Goal: Task Accomplishment & Management: Complete application form

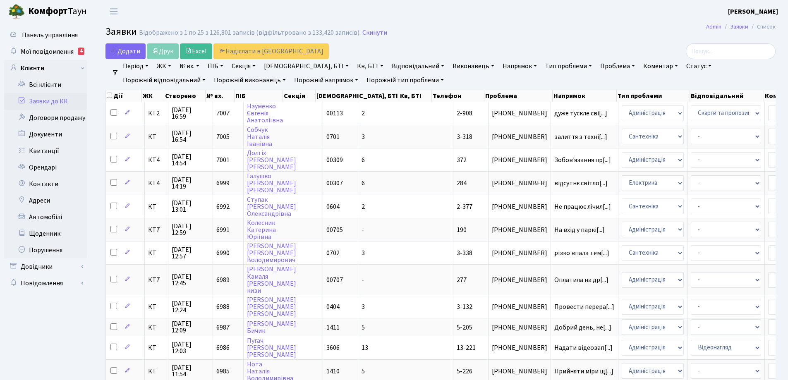
select select "25"
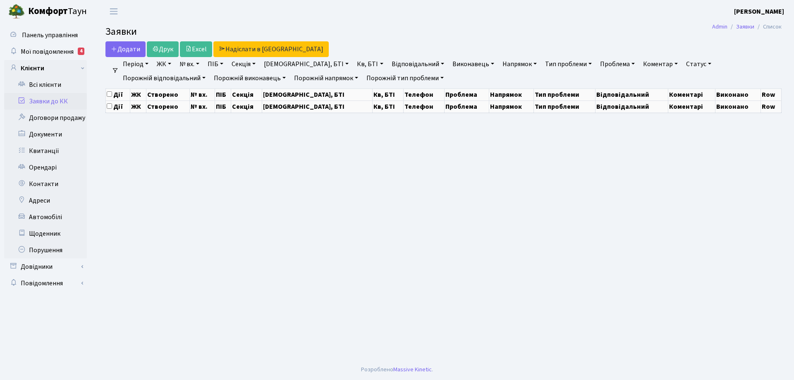
select select "25"
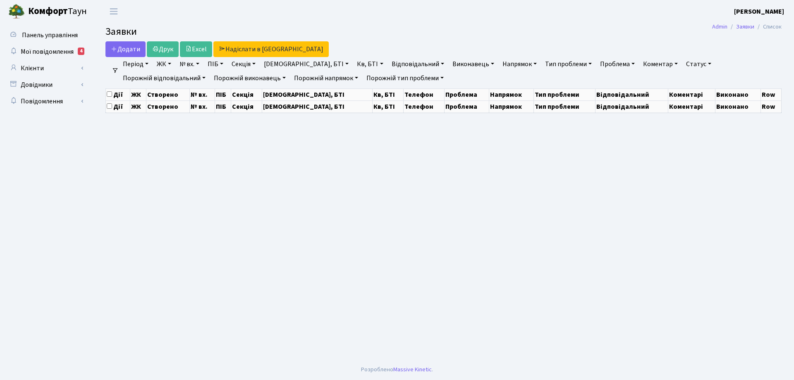
select select "25"
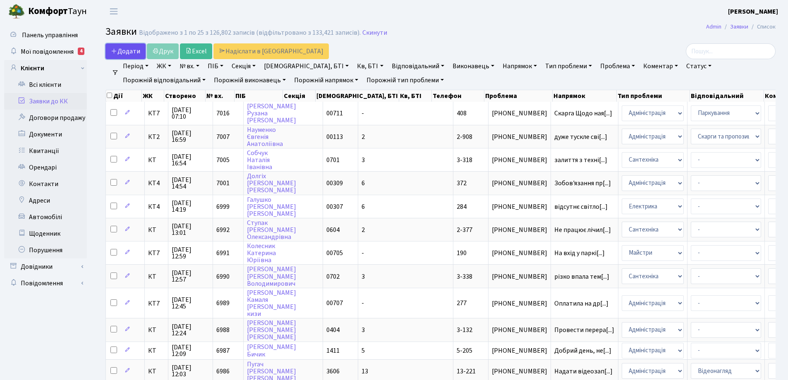
click at [138, 52] on span "Додати" at bounding box center [125, 51] width 29 height 9
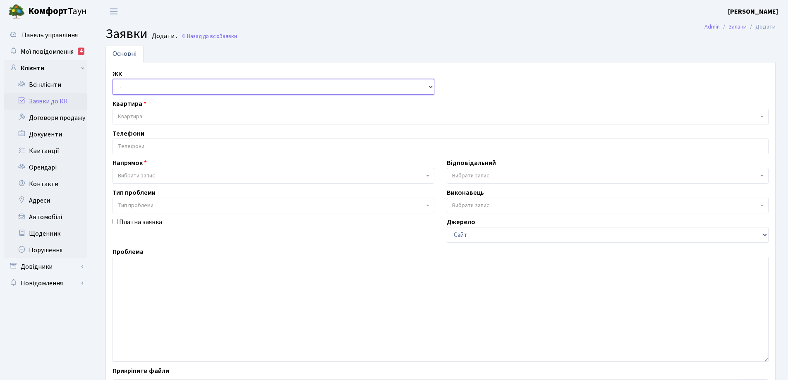
click at [430, 87] on select "- КТ, вул. Регенераторна, 4 КТ2, просп. Соборності, 17 КТ3, вул. Березнева, 16 …" at bounding box center [274, 87] width 322 height 16
select select "302"
click at [113, 79] on select "- КТ, вул. Регенераторна, 4 КТ2, просп. Соборності, 17 КТ3, вул. Березнева, 16 …" at bounding box center [274, 87] width 322 height 16
select select
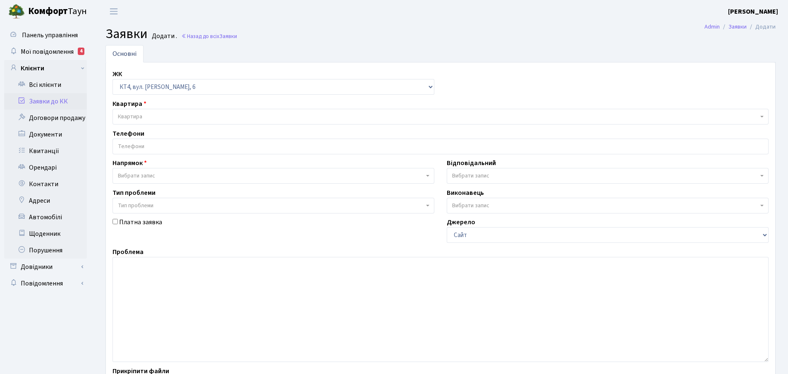
click at [153, 116] on span "Квартира" at bounding box center [438, 117] width 641 height 8
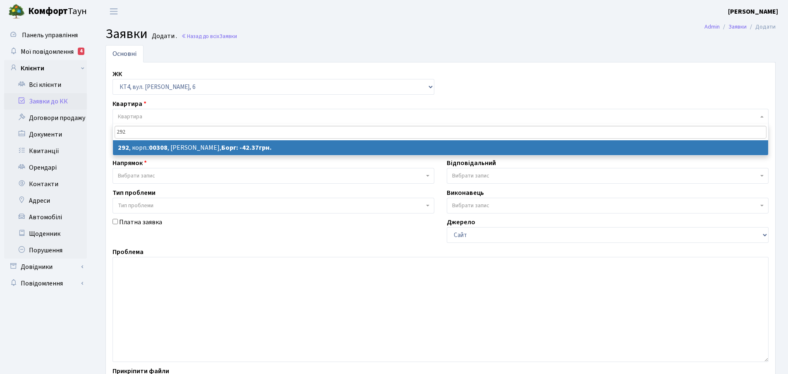
type input "292"
select select
select select "17003"
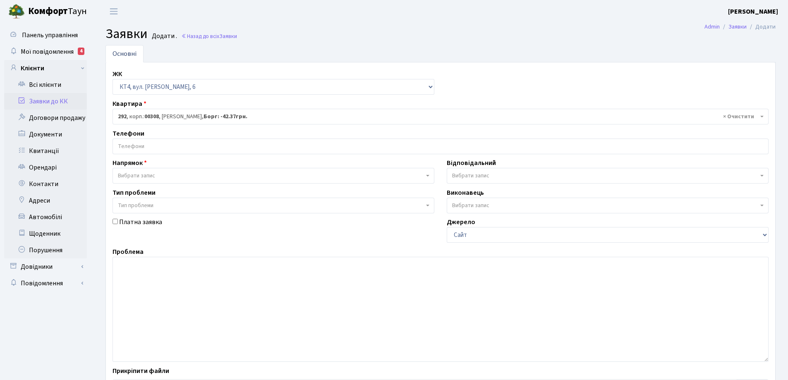
click at [161, 145] on input "search" at bounding box center [440, 146] width 655 height 15
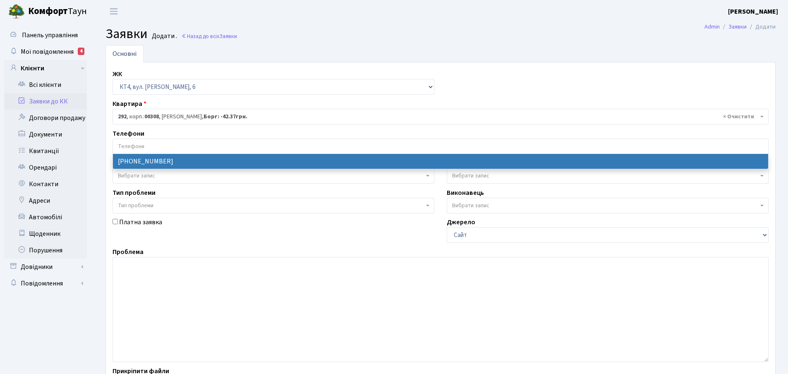
select select "104752"
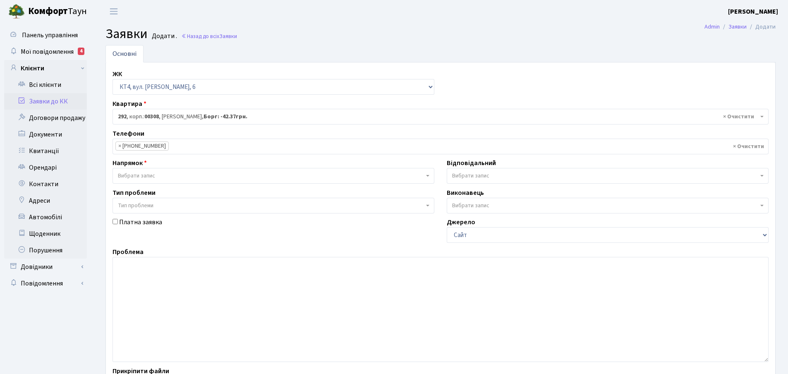
drag, startPoint x: 427, startPoint y: 177, endPoint x: 422, endPoint y: 177, distance: 4.2
click at [427, 177] on span "Вибрати запис" at bounding box center [274, 176] width 322 height 16
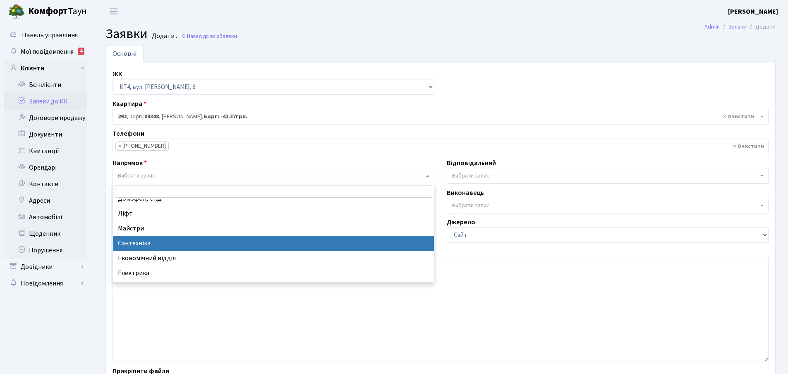
scroll to position [41, 0]
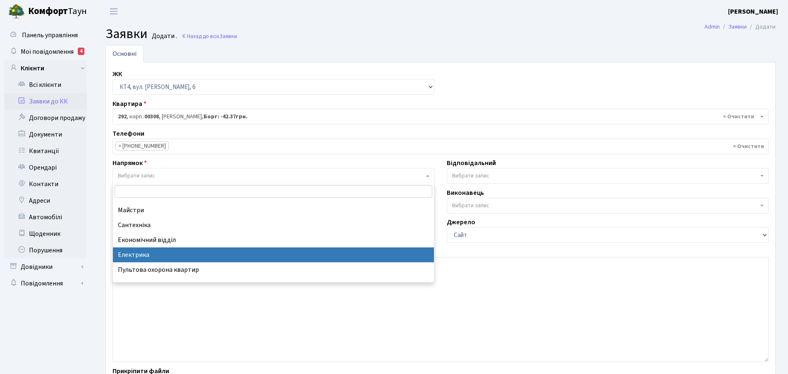
select select "3"
select select
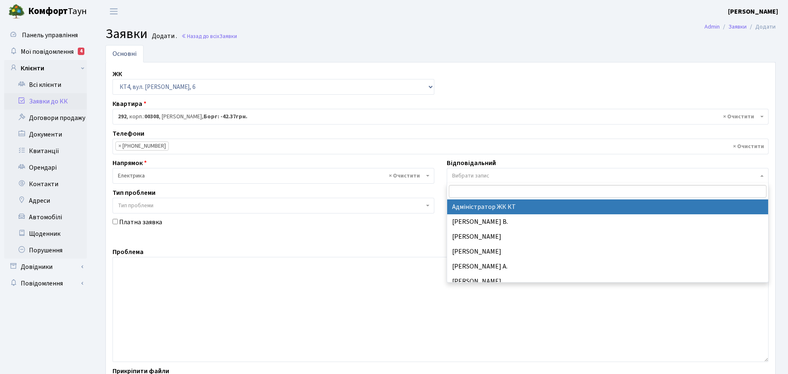
click at [762, 177] on b at bounding box center [761, 176] width 3 height 2
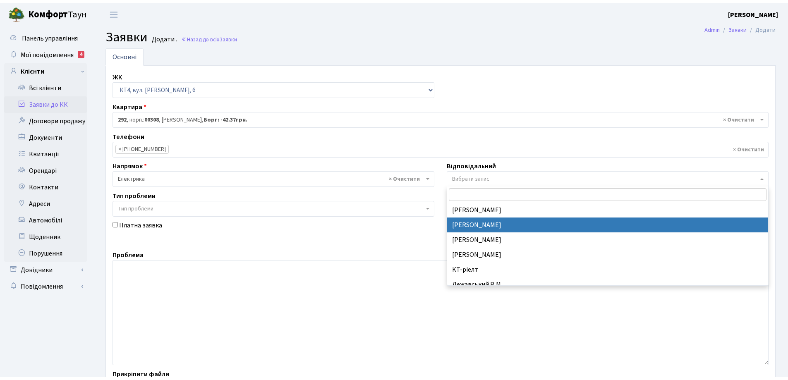
scroll to position [108, 0]
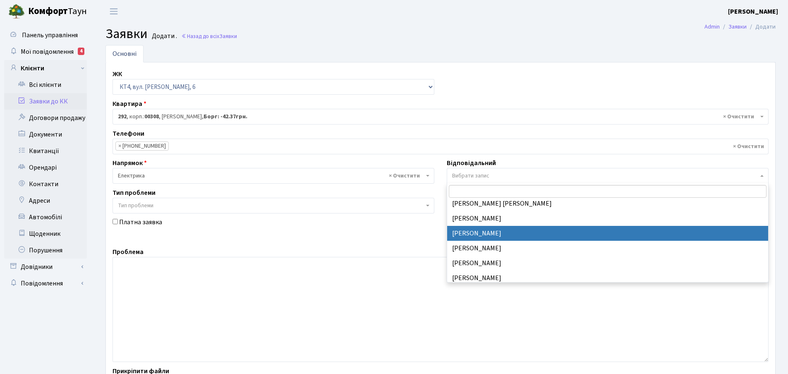
select select "22"
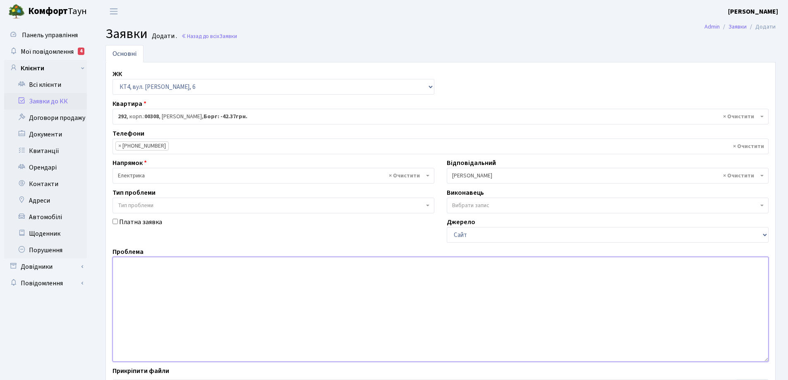
click at [133, 270] on textarea at bounding box center [441, 309] width 656 height 105
click at [134, 270] on textarea at bounding box center [441, 309] width 656 height 105
type textarea "1"
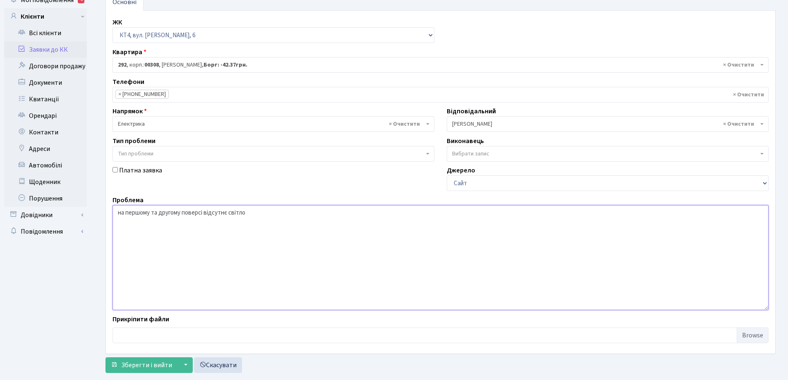
scroll to position [70, 0]
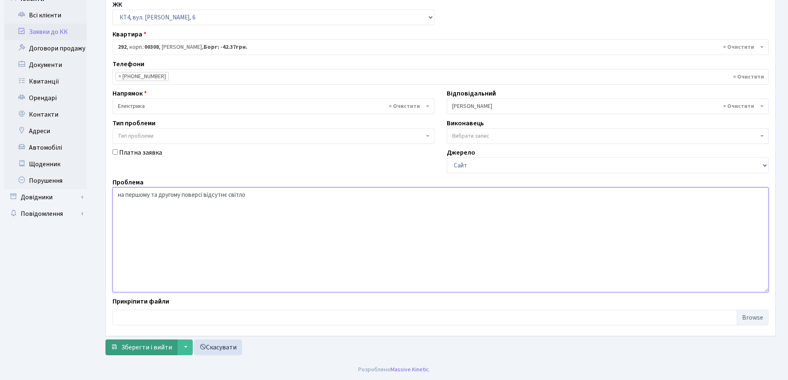
type textarea "на першому та другому поверсі відсутнє світло"
click at [167, 349] on span "Зберегти і вийти" at bounding box center [146, 347] width 51 height 9
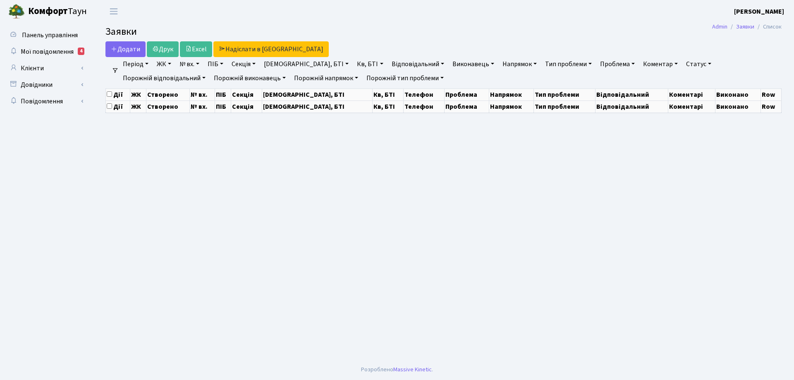
select select "25"
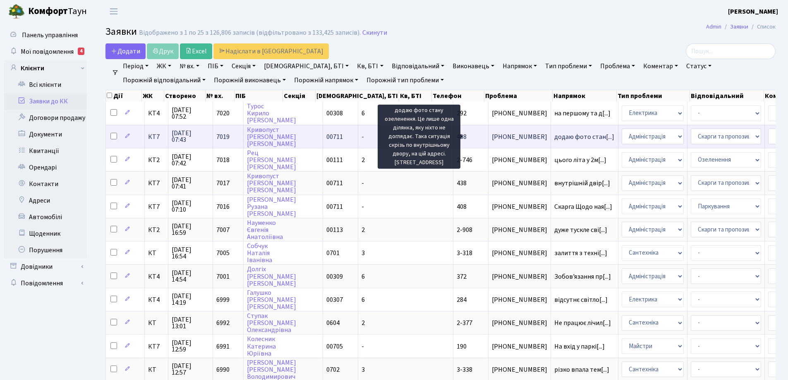
click at [554, 139] on span "додаю фото стан[...]" at bounding box center [584, 136] width 60 height 9
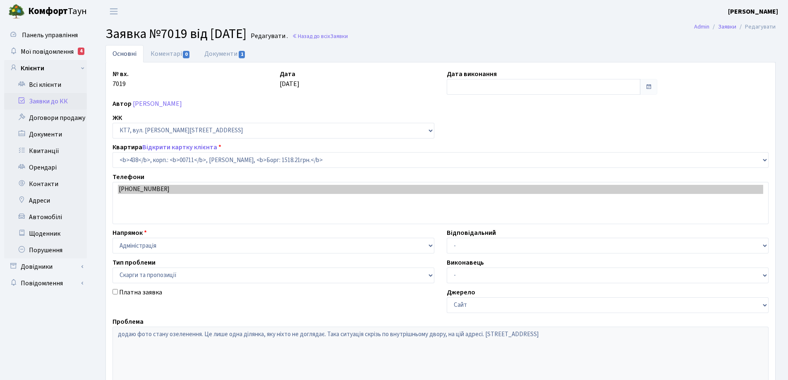
select select "19021"
select select "55"
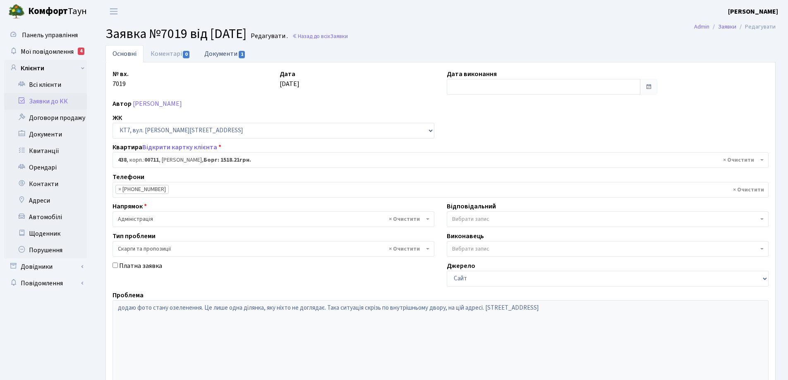
click at [227, 56] on link "Документи 1" at bounding box center [224, 53] width 55 height 17
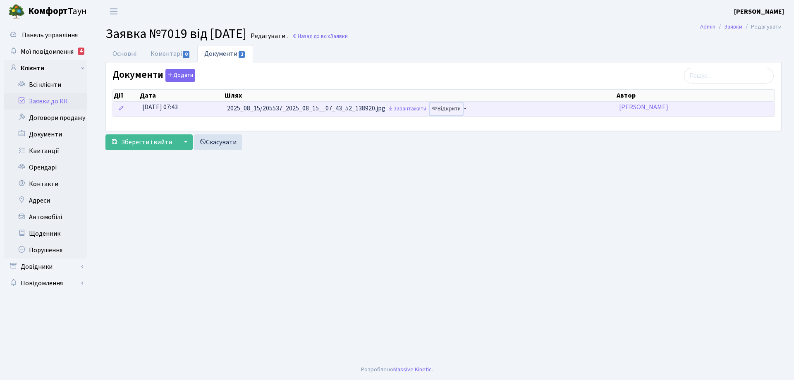
click at [461, 110] on link "Відкрити" at bounding box center [446, 109] width 33 height 13
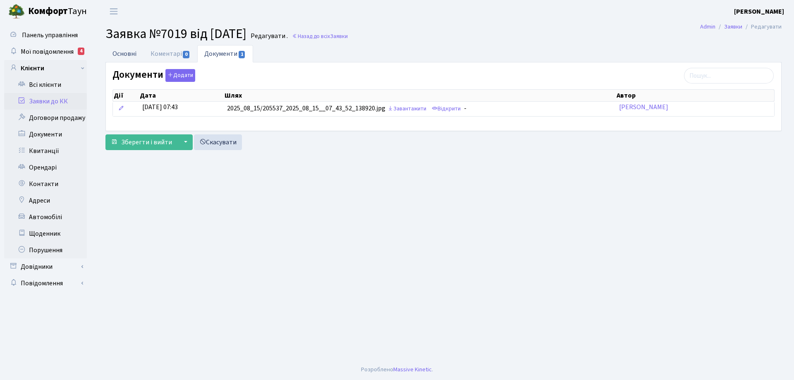
click at [128, 55] on link "Основні" at bounding box center [125, 53] width 38 height 17
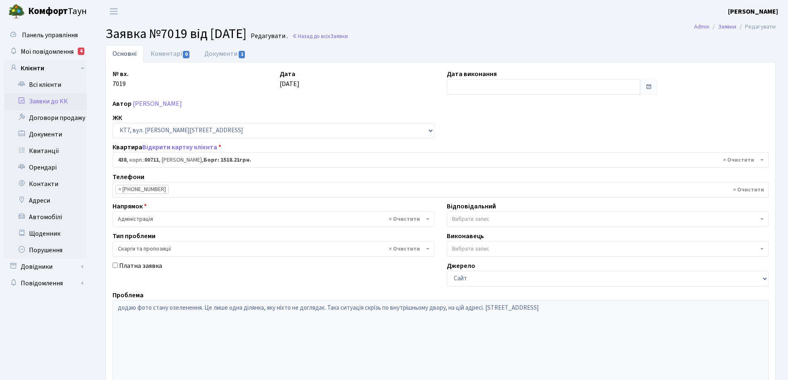
click at [130, 56] on link "Основні" at bounding box center [125, 53] width 38 height 17
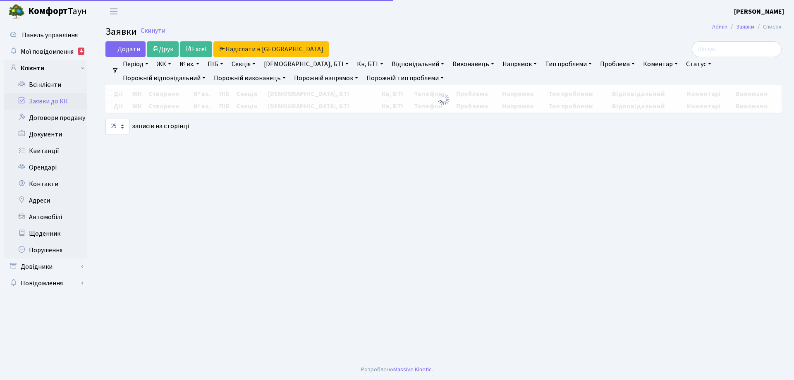
select select "25"
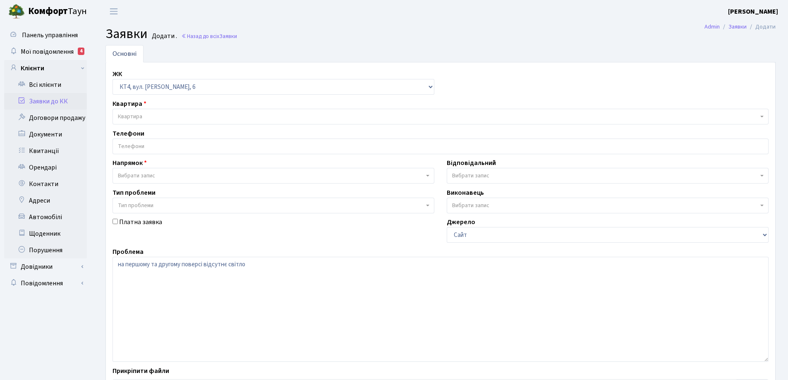
select select "302"
select select "3"
select select "22"
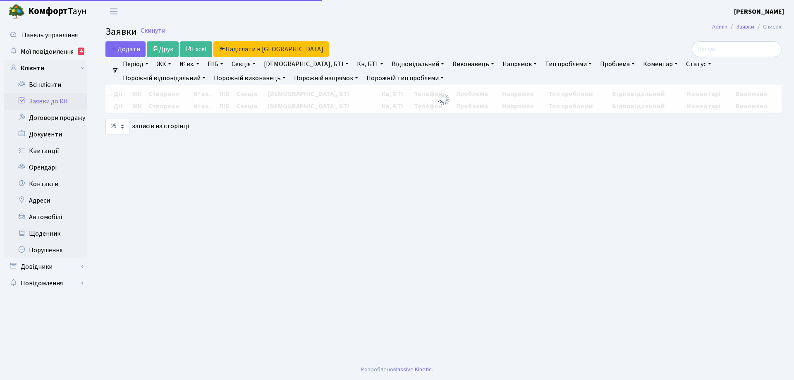
select select "25"
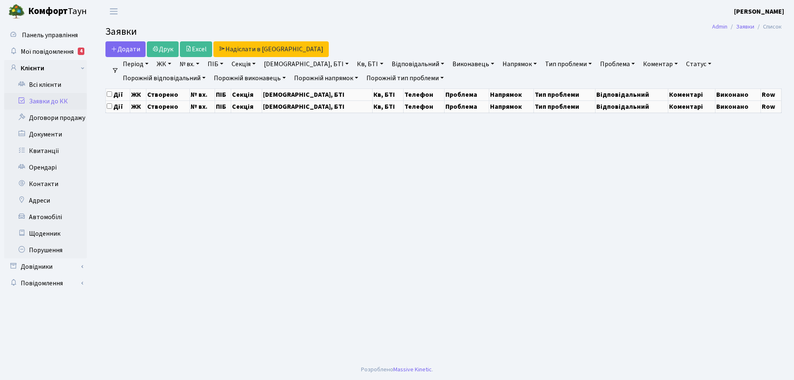
select select "25"
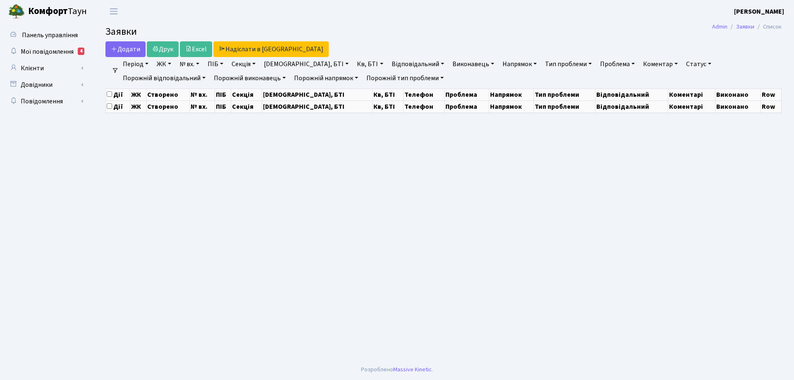
select select "25"
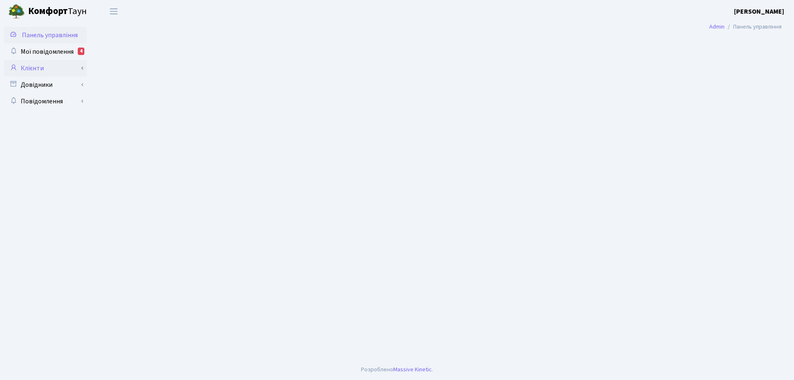
click at [39, 67] on link "Клієнти" at bounding box center [45, 68] width 83 height 17
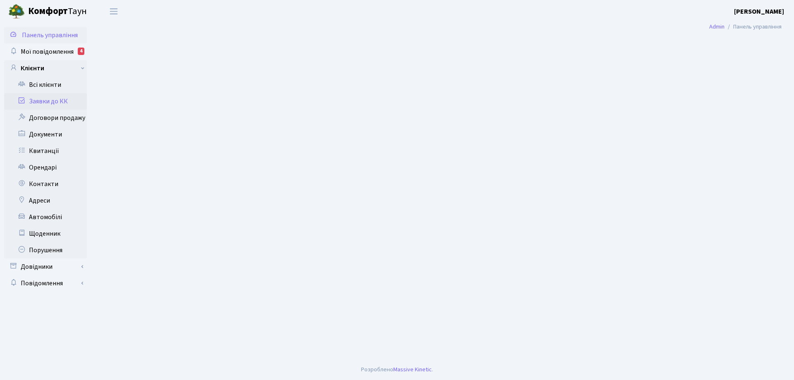
click at [64, 101] on link "Заявки до КК" at bounding box center [45, 101] width 83 height 17
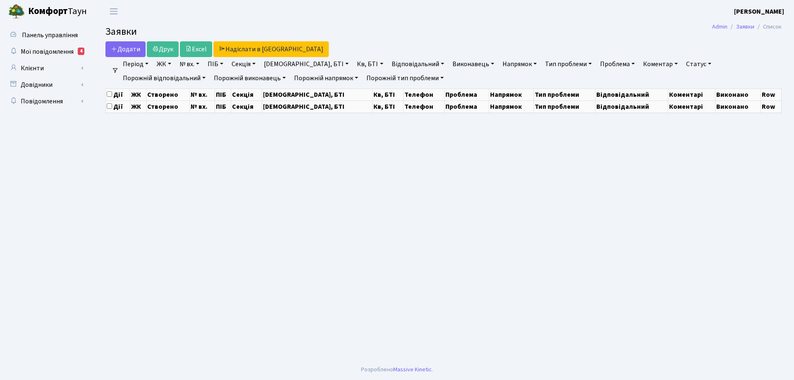
select select "25"
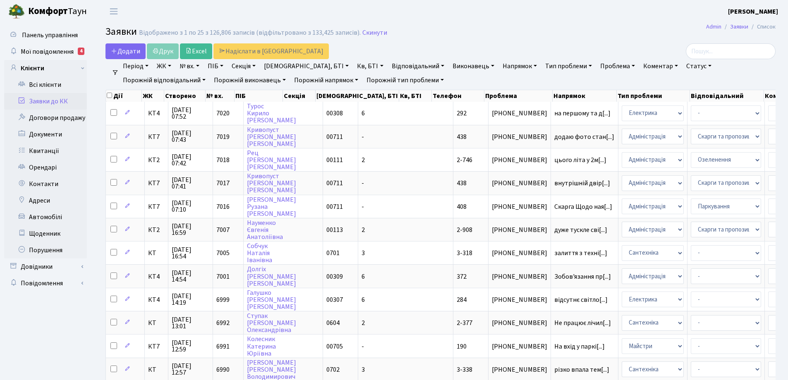
click at [683, 66] on link "Статус" at bounding box center [699, 66] width 32 height 14
drag, startPoint x: 665, startPoint y: 119, endPoint x: 557, endPoint y: 81, distance: 114.1
click at [684, 119] on link "Не виконано" at bounding box center [716, 116] width 65 height 13
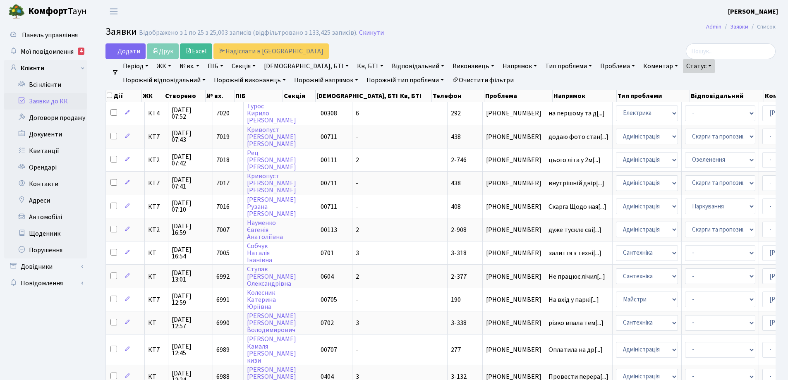
click at [499, 65] on link "Напрямок" at bounding box center [519, 66] width 41 height 14
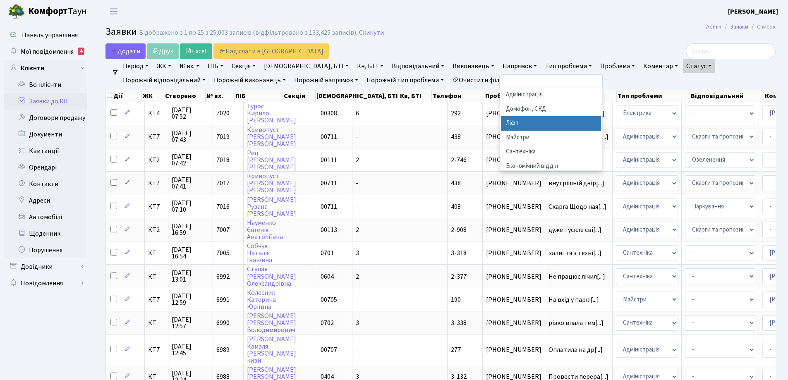
click at [501, 121] on li "Ліфт" at bounding box center [551, 123] width 100 height 14
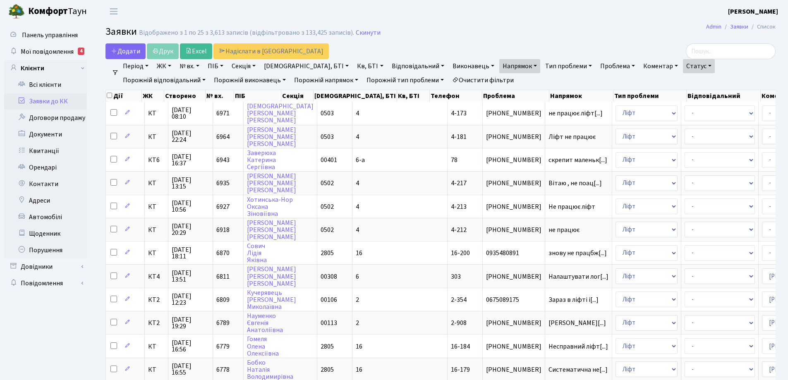
click at [149, 66] on link "Період" at bounding box center [136, 66] width 32 height 14
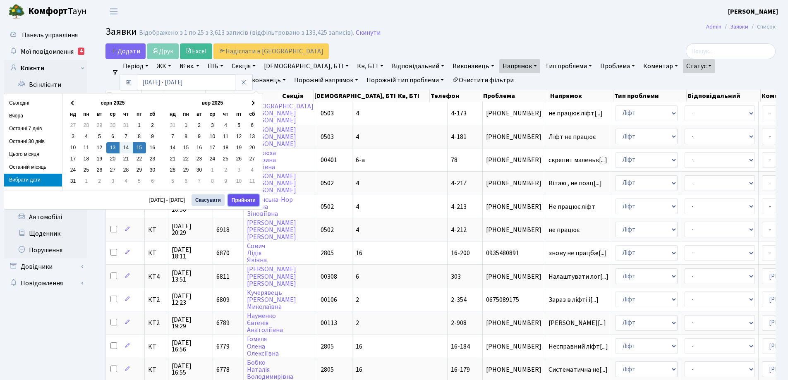
click at [254, 200] on button "Прийняти" at bounding box center [243, 200] width 31 height 12
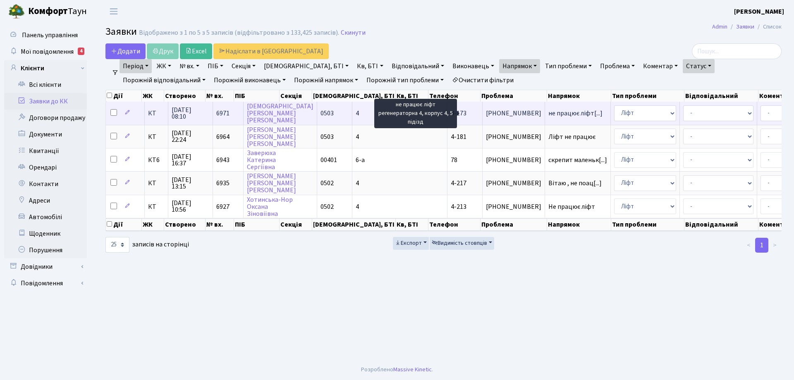
click at [549, 114] on span "не працює ліфт[...]" at bounding box center [576, 113] width 54 height 9
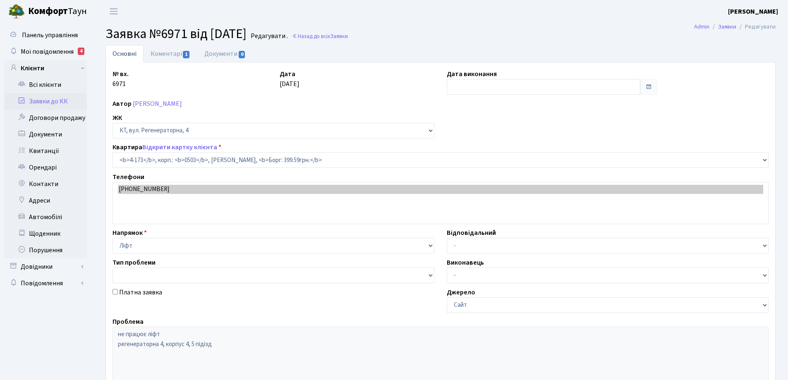
select select "1099"
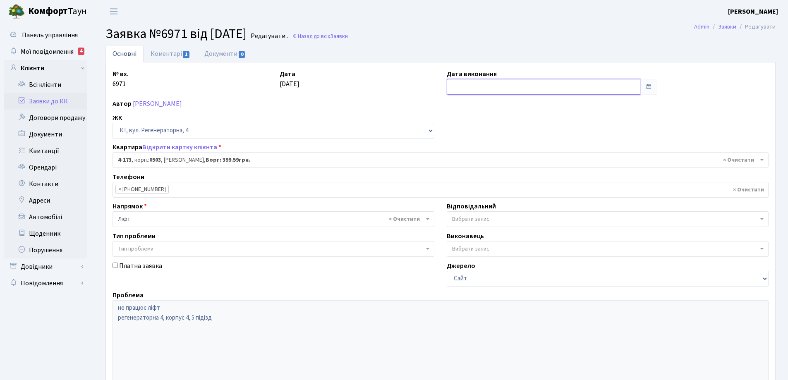
click at [481, 82] on input "text" at bounding box center [544, 87] width 194 height 16
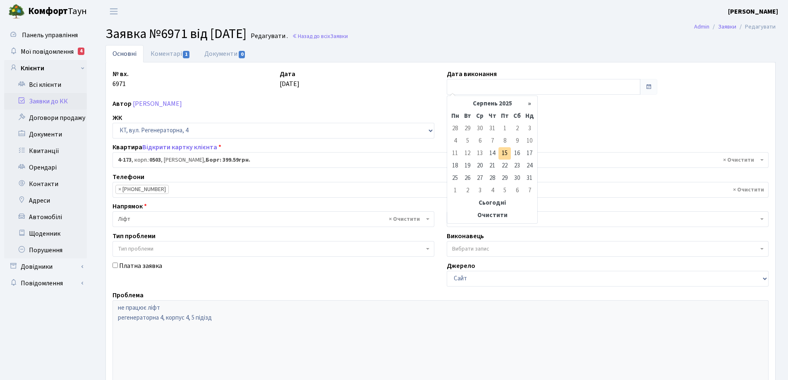
click at [491, 154] on td "14" at bounding box center [492, 153] width 12 height 12
type input "[DATE]"
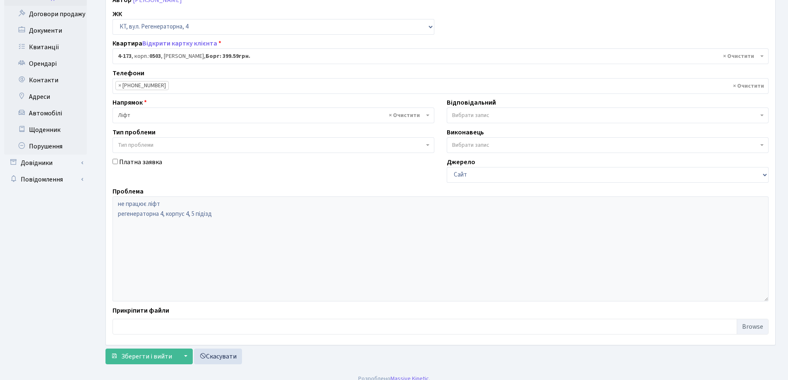
scroll to position [113, 0]
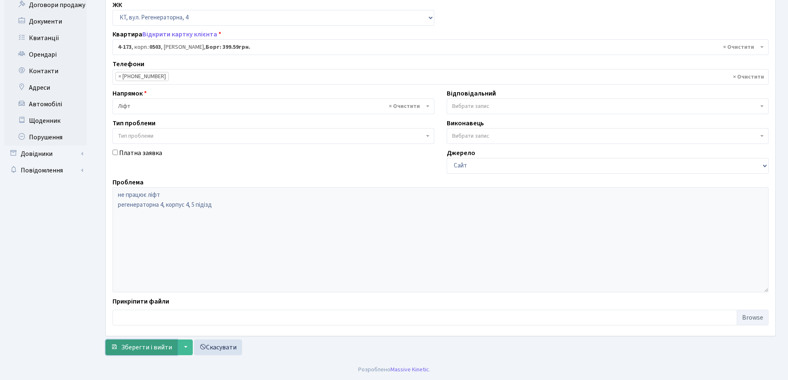
click at [151, 349] on span "Зберегти і вийти" at bounding box center [146, 347] width 51 height 9
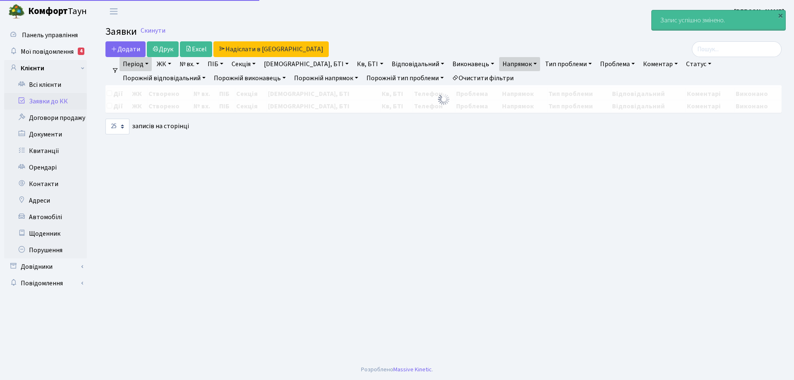
select select "25"
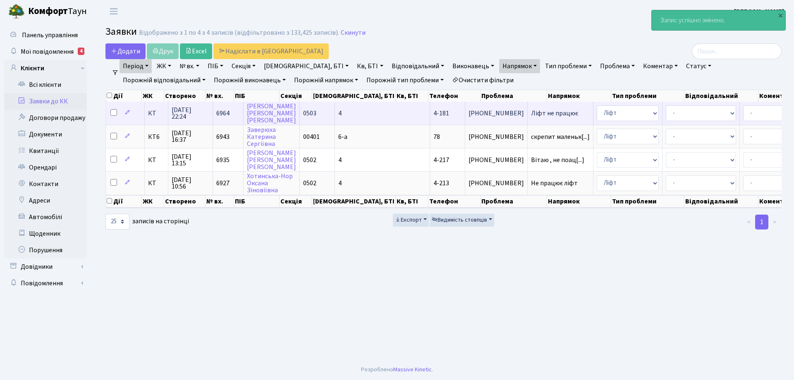
click at [531, 116] on span "Ліфт не працює" at bounding box center [560, 113] width 59 height 7
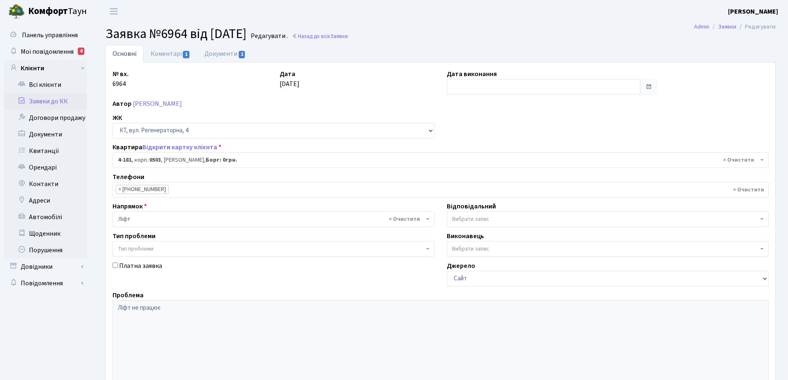
select select "1107"
click at [481, 88] on input "text" at bounding box center [544, 87] width 194 height 16
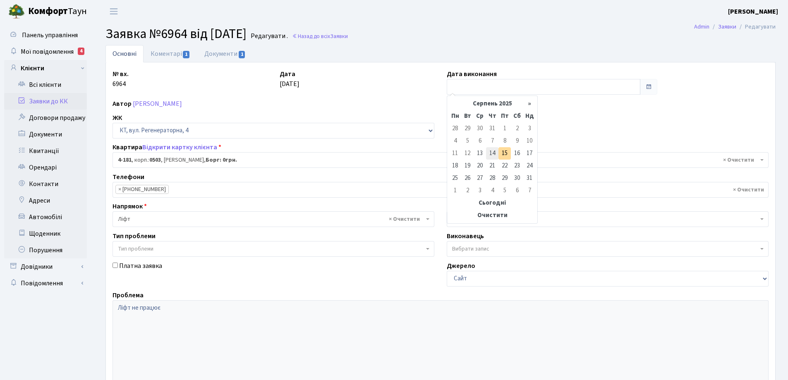
click at [492, 152] on td "14" at bounding box center [492, 153] width 12 height 12
type input "14.08.2025"
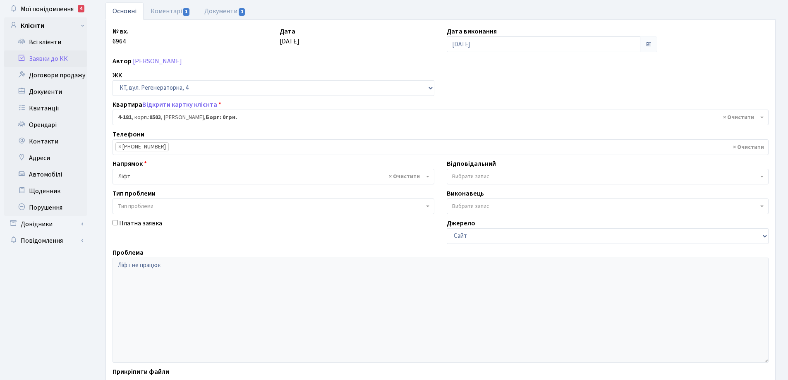
scroll to position [113, 0]
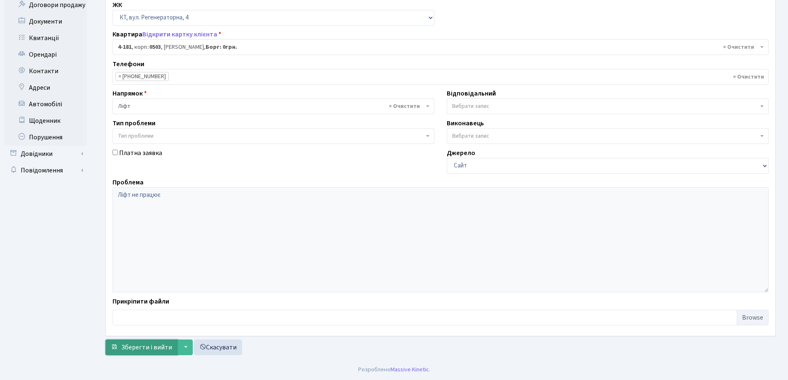
click at [149, 345] on span "Зберегти і вийти" at bounding box center [146, 347] width 51 height 9
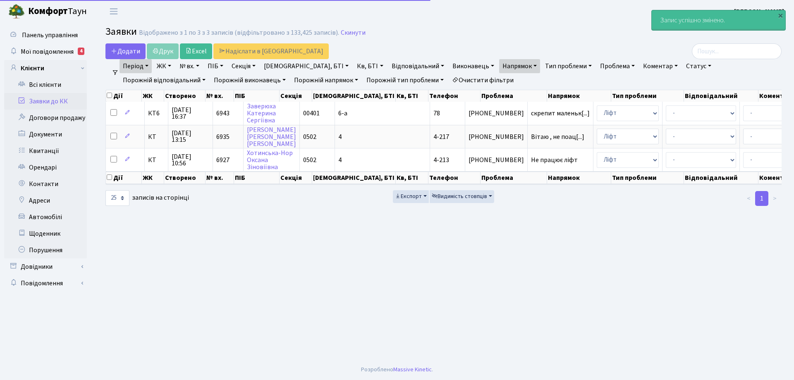
select select "25"
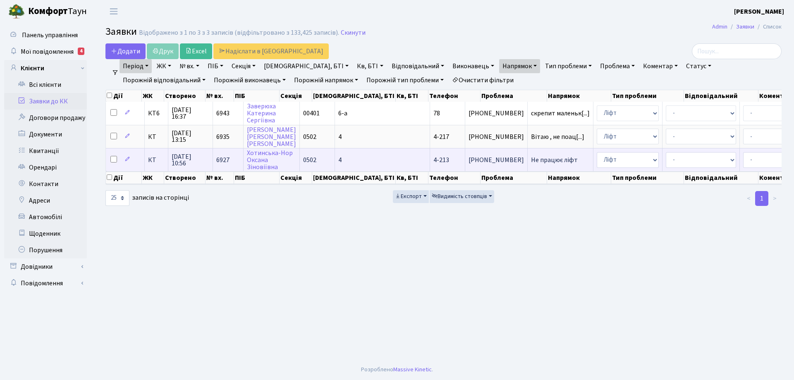
click at [531, 161] on span "Не працює ліфт" at bounding box center [560, 160] width 59 height 7
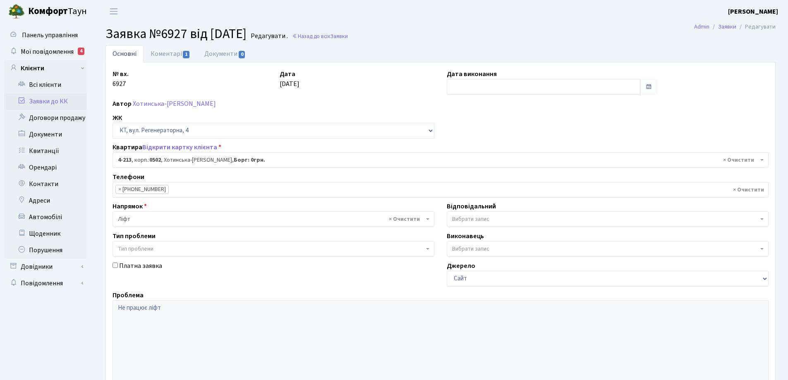
select select "1075"
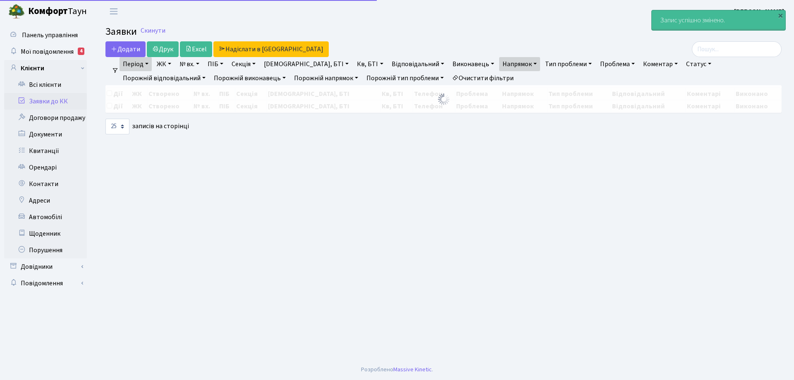
select select "25"
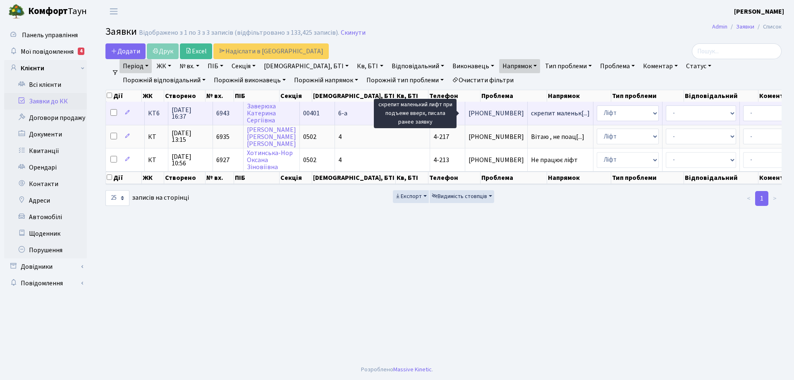
click at [531, 114] on span "скрепит маленьк[...]" at bounding box center [560, 113] width 59 height 9
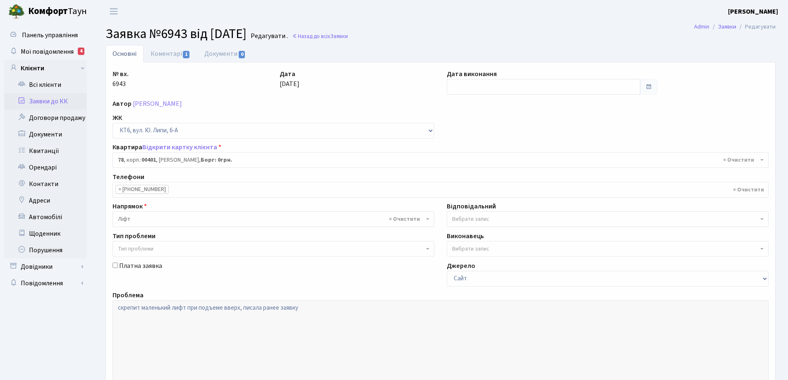
select select "17170"
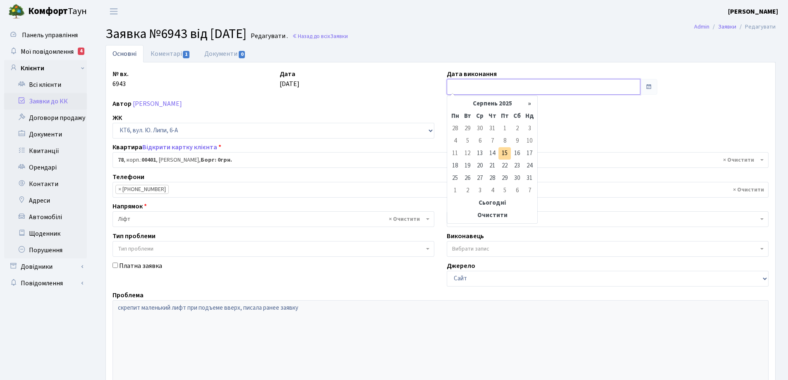
click at [462, 84] on input "text" at bounding box center [544, 87] width 194 height 16
click at [491, 154] on td "14" at bounding box center [492, 153] width 12 height 12
type input "[DATE]"
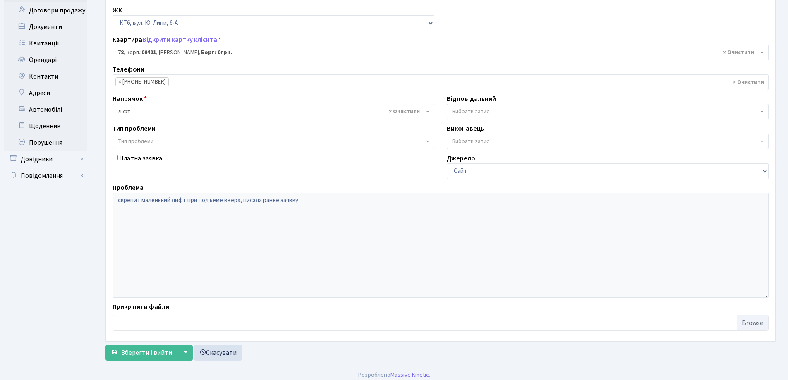
scroll to position [113, 0]
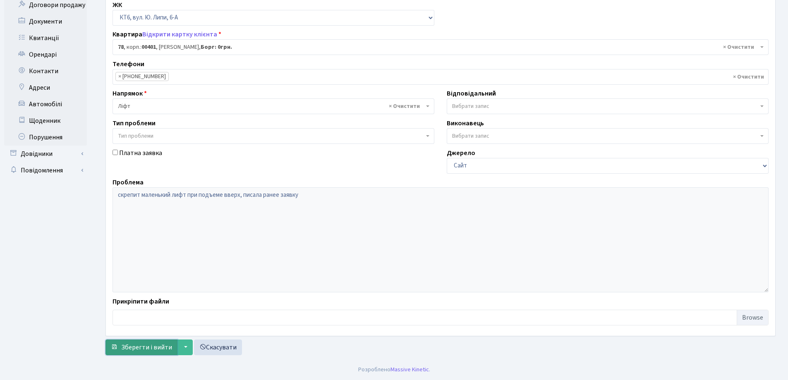
click at [150, 348] on span "Зберегти і вийти" at bounding box center [146, 347] width 51 height 9
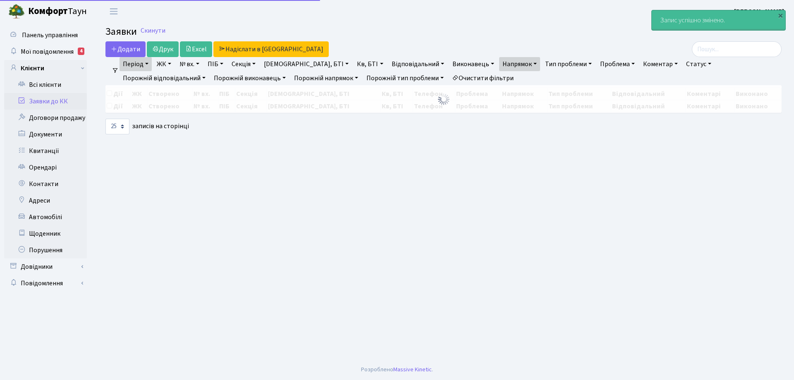
select select "25"
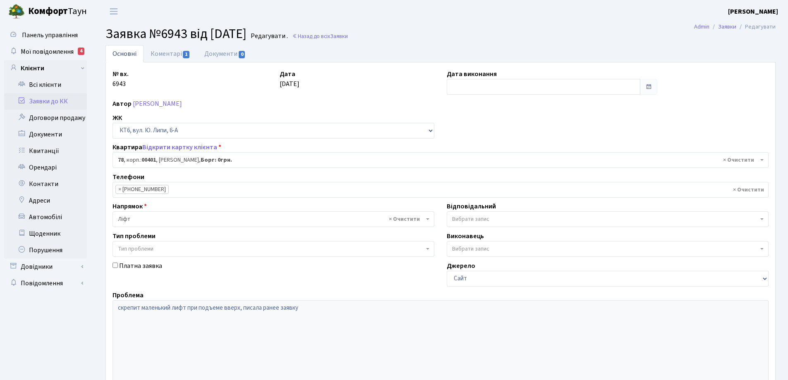
select select "17170"
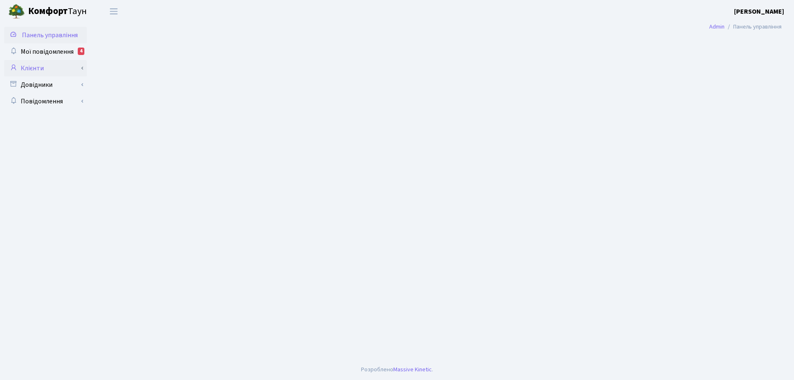
click at [33, 70] on link "Клієнти" at bounding box center [45, 68] width 83 height 17
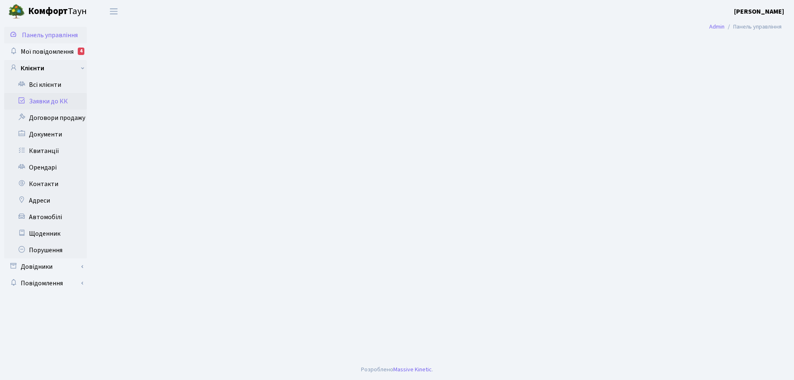
click at [54, 101] on link "Заявки до КК" at bounding box center [45, 101] width 83 height 17
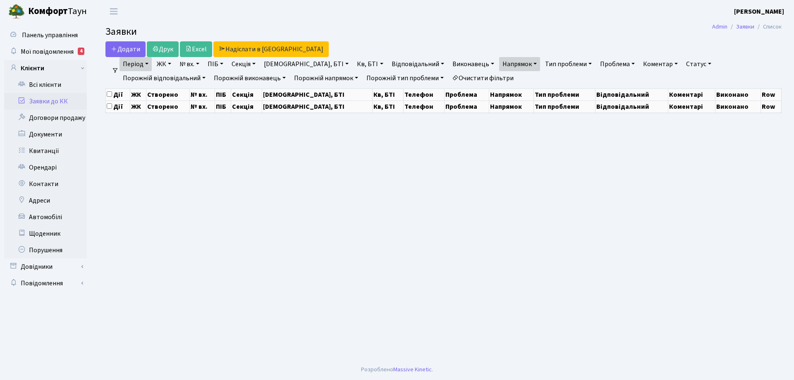
select select "25"
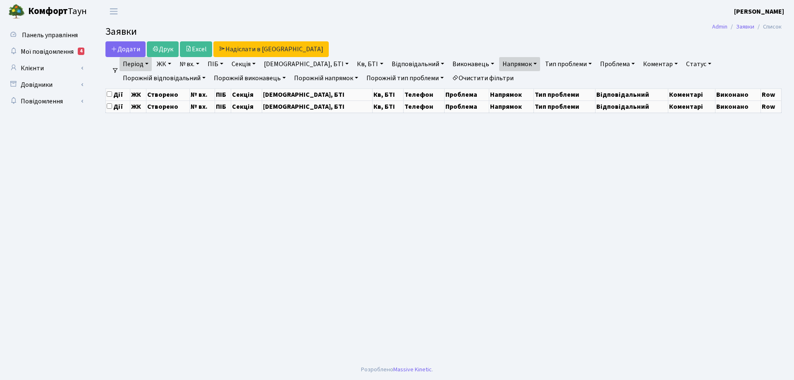
select select "25"
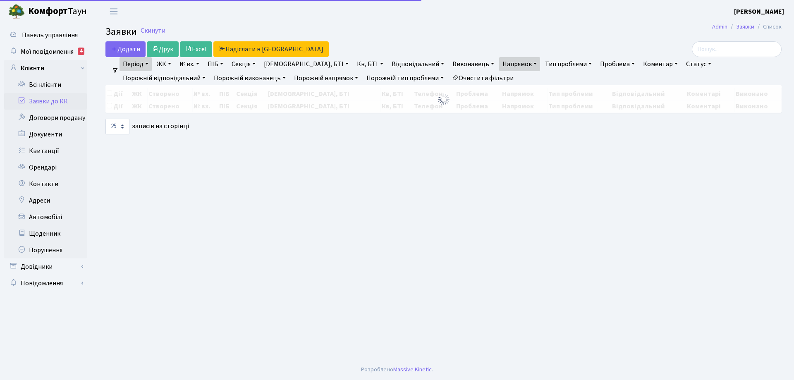
select select "25"
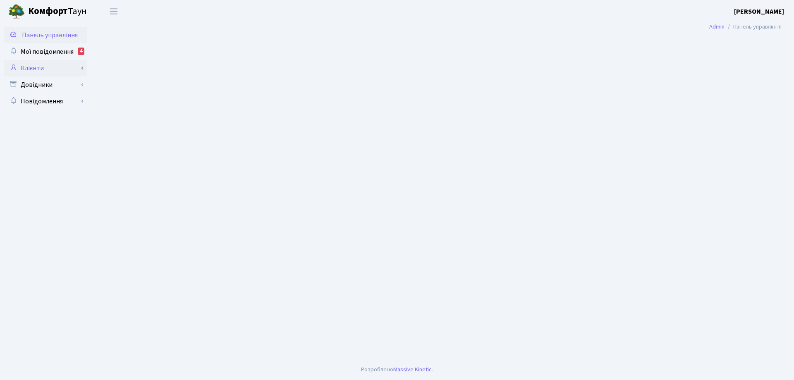
click at [38, 68] on link "Клієнти" at bounding box center [45, 68] width 83 height 17
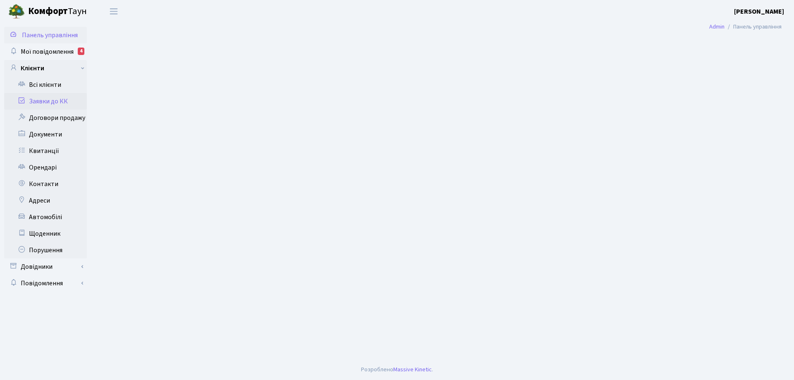
click at [51, 100] on link "Заявки до КК" at bounding box center [45, 101] width 83 height 17
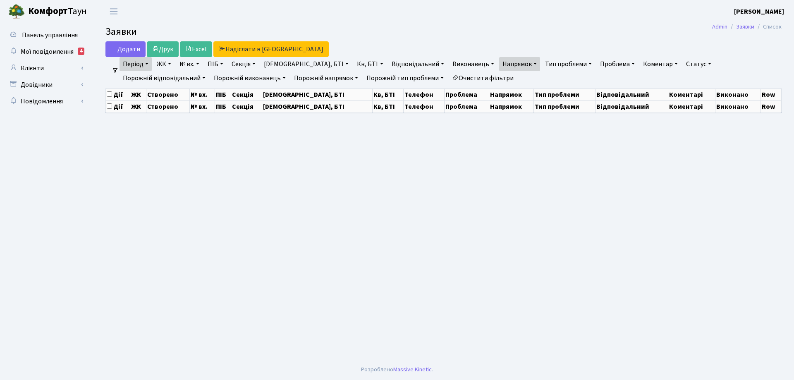
select select "25"
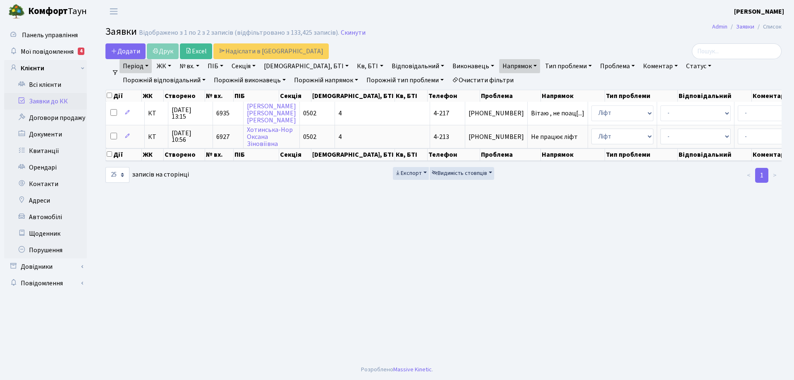
click at [449, 82] on link "Очистити фільтри" at bounding box center [483, 80] width 68 height 14
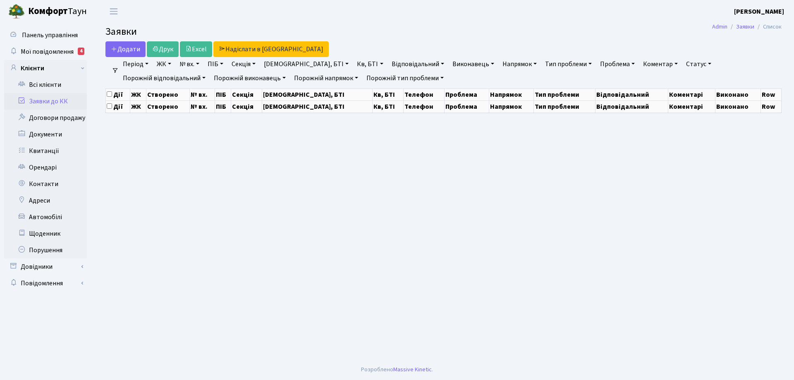
select select "25"
